Goal: Transaction & Acquisition: Download file/media

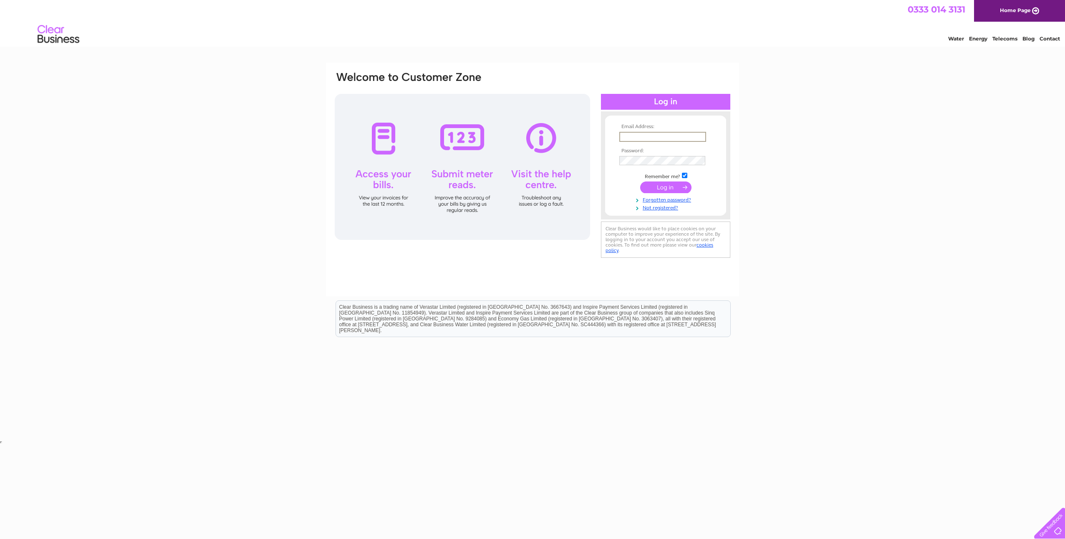
click at [664, 136] on input "text" at bounding box center [662, 137] width 87 height 10
type input "david.perkins@enerveo.com"
click at [649, 188] on input "submit" at bounding box center [665, 187] width 51 height 12
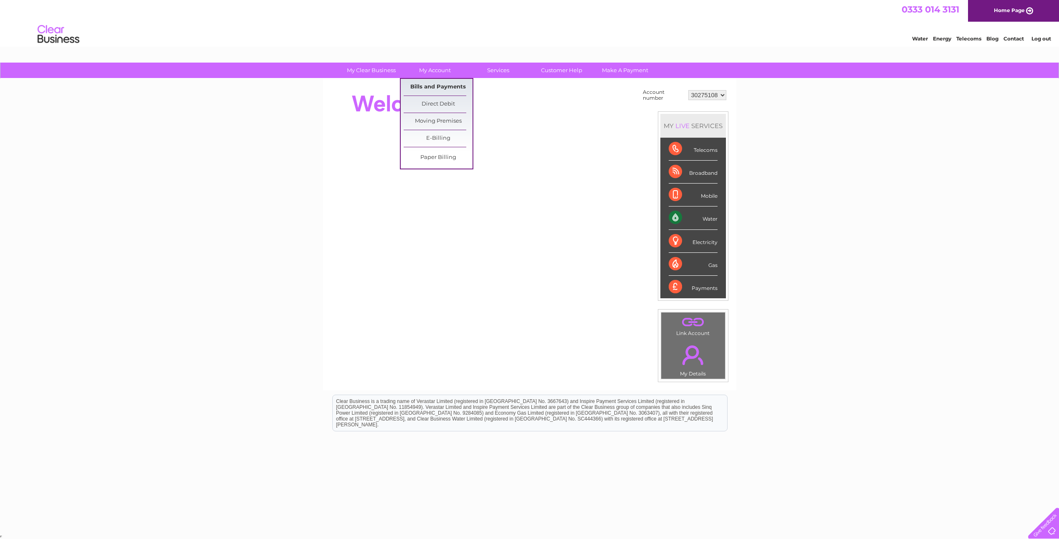
click at [429, 88] on link "Bills and Payments" at bounding box center [438, 87] width 69 height 17
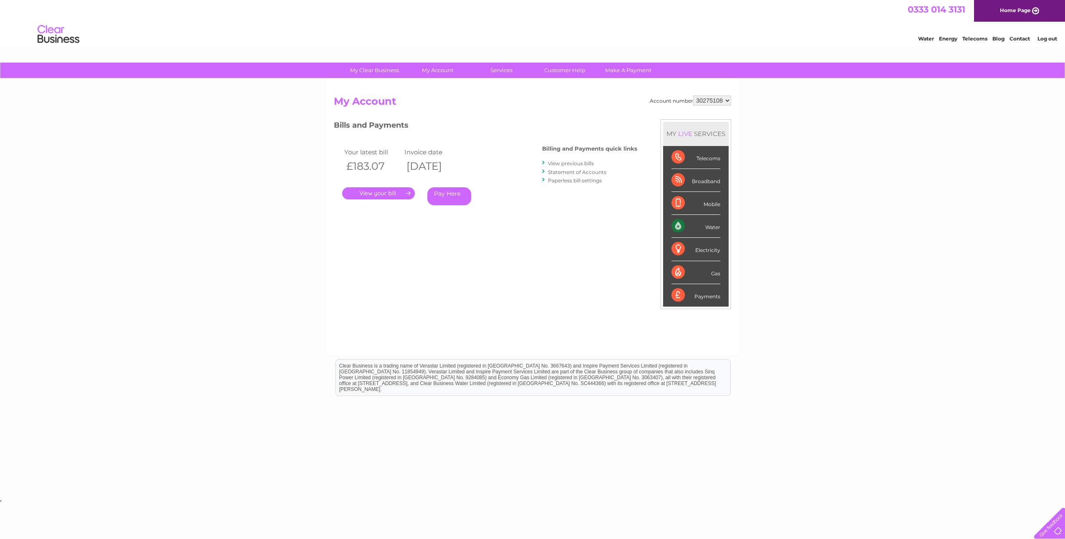
click at [389, 196] on link "." at bounding box center [378, 193] width 73 height 12
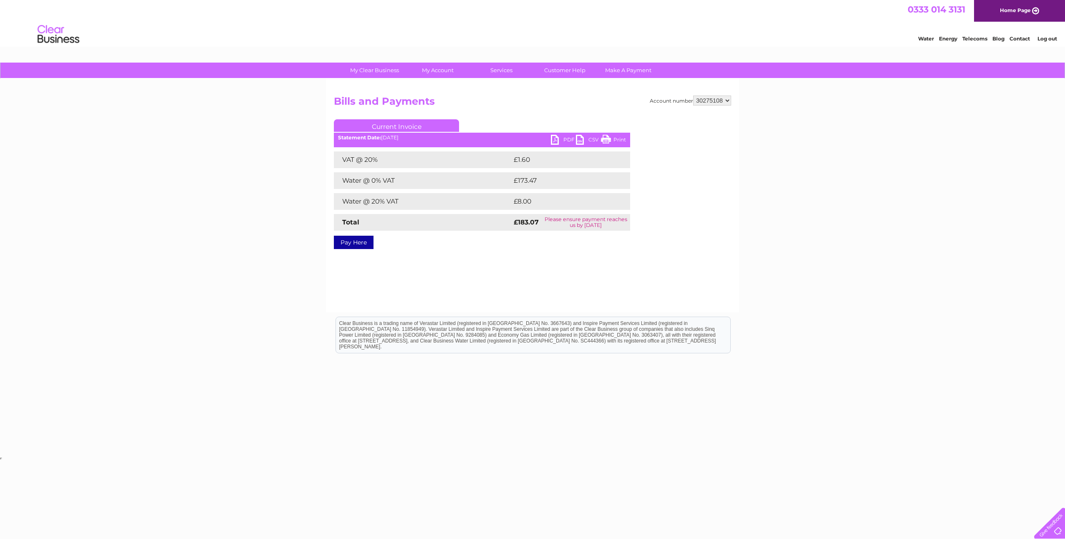
click at [554, 141] on link "PDF" at bounding box center [563, 141] width 25 height 12
click at [714, 101] on select "30275108 30282423 30283956 30284106 30284163" at bounding box center [712, 101] width 38 height 10
select select "30282423"
click at [693, 96] on select "30275108 30282423 30283956 30284106 30284163" at bounding box center [712, 101] width 38 height 10
click at [558, 139] on link "PDF" at bounding box center [563, 141] width 25 height 12
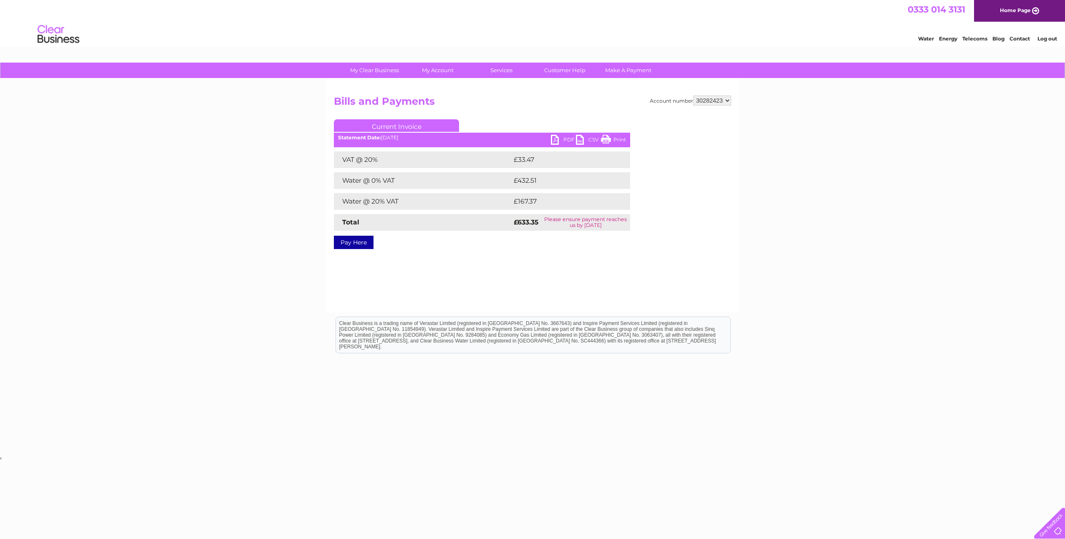
drag, startPoint x: 715, startPoint y: 105, endPoint x: 711, endPoint y: 101, distance: 5.6
click at [712, 102] on select "30275108 30282423 30283956 30284106 30284163" at bounding box center [712, 101] width 38 height 10
select select "30283956"
click at [693, 96] on select "30275108 30282423 30283956 30284106 30284163" at bounding box center [712, 101] width 38 height 10
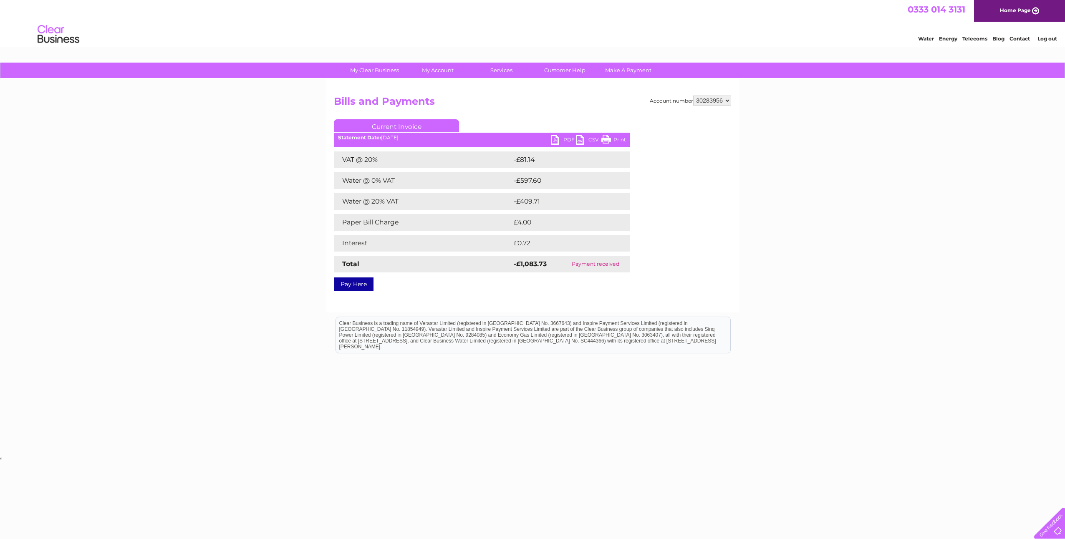
drag, startPoint x: 0, startPoint y: 0, endPoint x: 709, endPoint y: 99, distance: 716.0
click at [709, 99] on select "30275108 30282423 30283956 30284106 30284163" at bounding box center [712, 101] width 38 height 10
select select "30284106"
click at [693, 96] on select "30275108 30282423 30283956 30284106 30284163" at bounding box center [712, 101] width 38 height 10
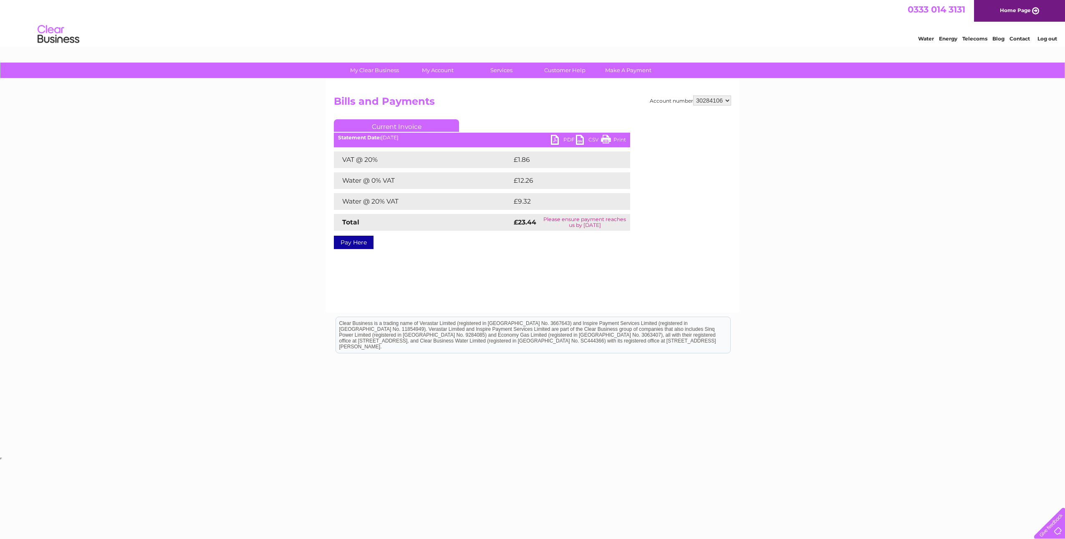
click at [554, 139] on link "PDF" at bounding box center [563, 141] width 25 height 12
click at [704, 99] on select "30275108 30282423 30283956 30284106 30284163" at bounding box center [712, 101] width 38 height 10
select select "30284163"
click at [693, 96] on select "30275108 30282423 30283956 30284106 30284163" at bounding box center [712, 101] width 38 height 10
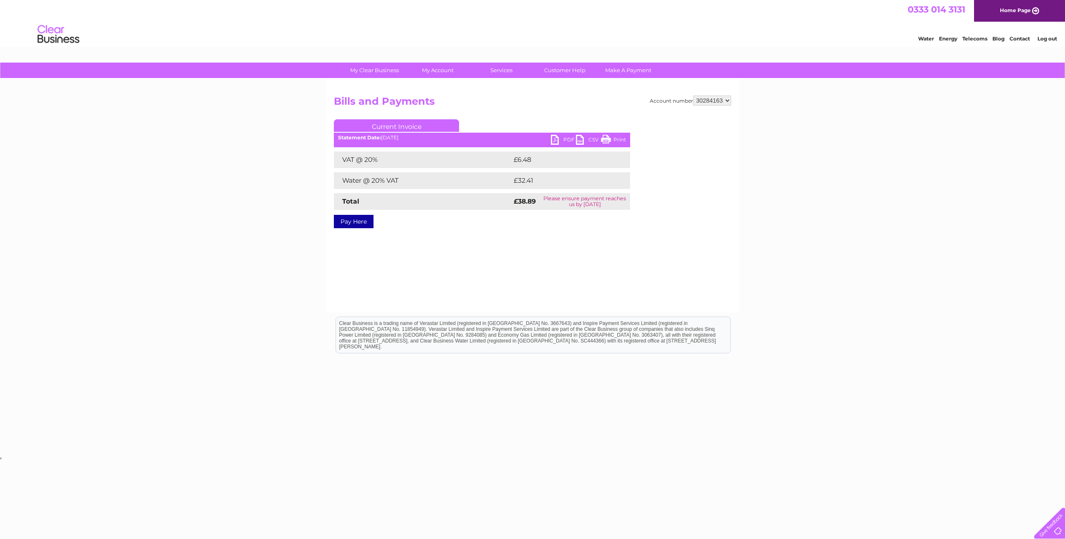
click at [555, 140] on link "PDF" at bounding box center [563, 141] width 25 height 12
